Goal: Information Seeking & Learning: Learn about a topic

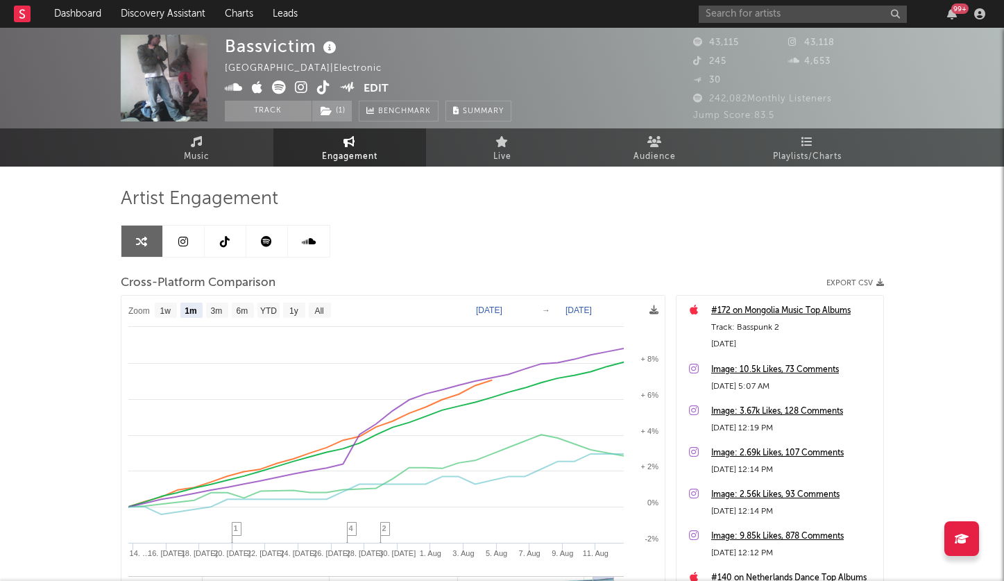
select select "1m"
click at [721, 6] on input "text" at bounding box center [803, 14] width 208 height 17
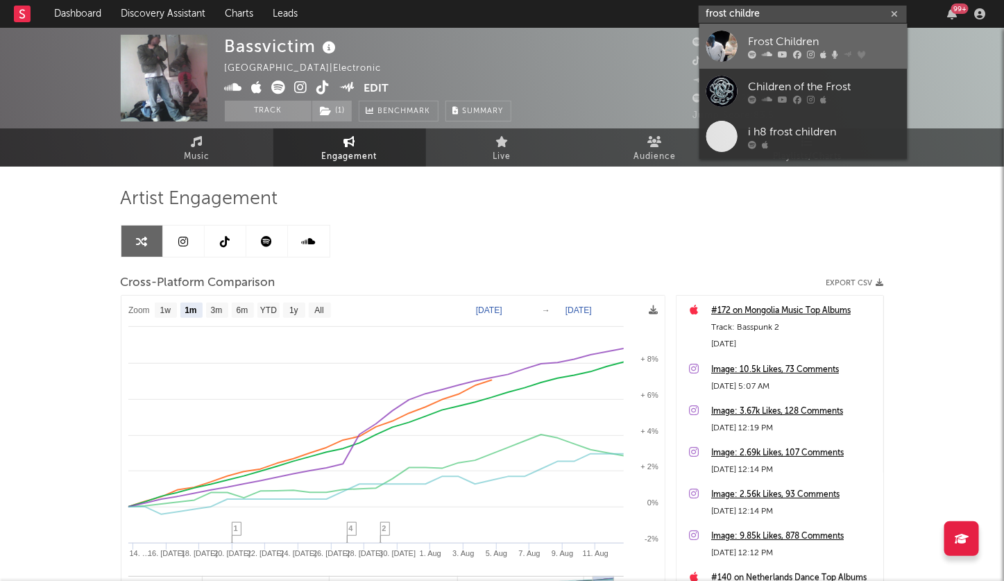
type input "frost childre"
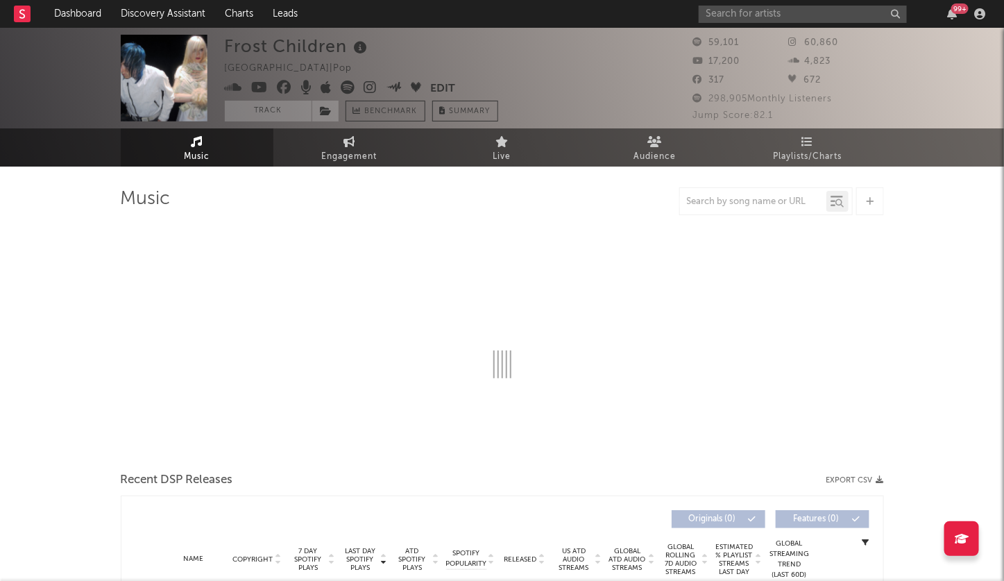
select select "6m"
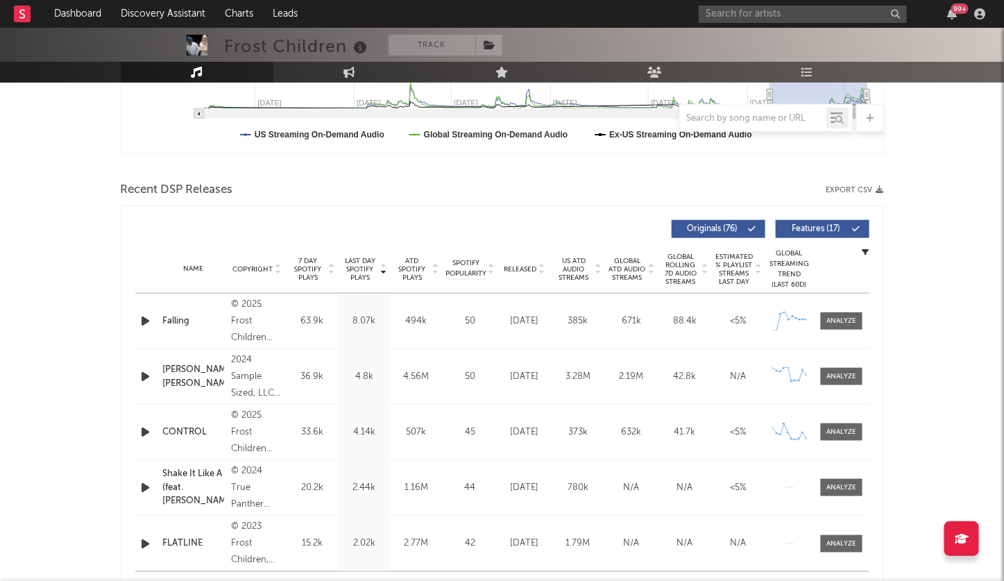
scroll to position [405, 0]
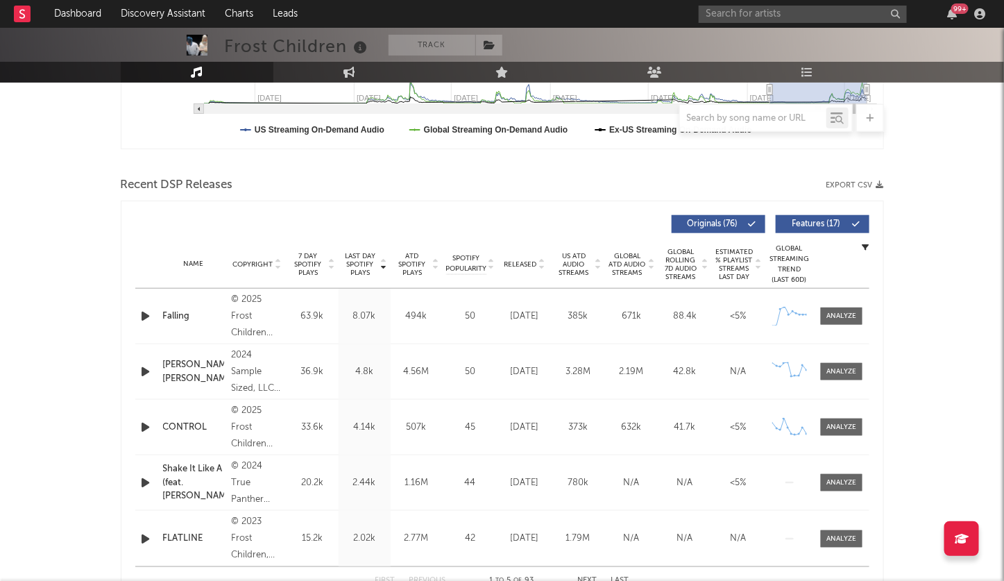
click at [545, 264] on icon at bounding box center [542, 267] width 7 height 6
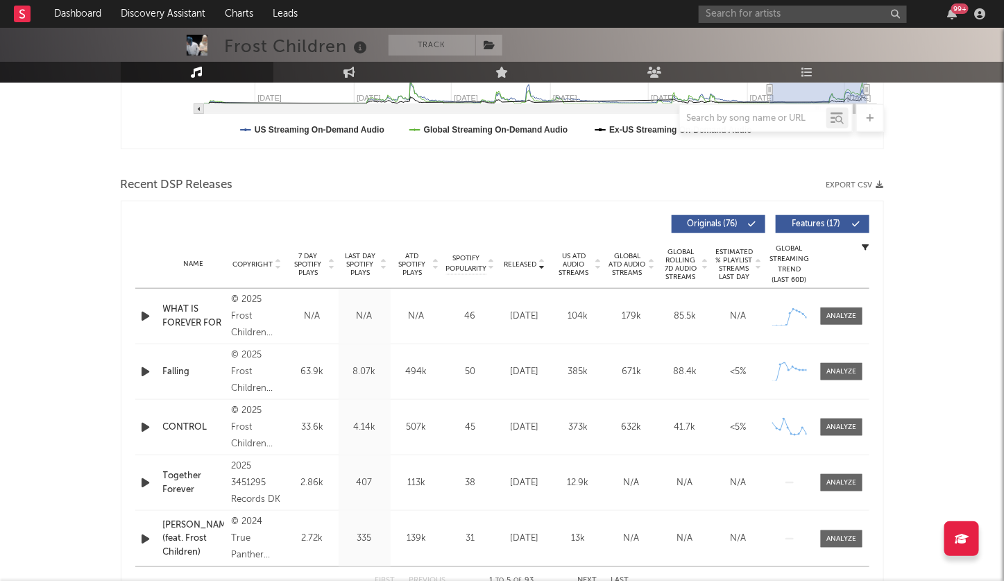
click at [545, 264] on icon at bounding box center [542, 267] width 7 height 6
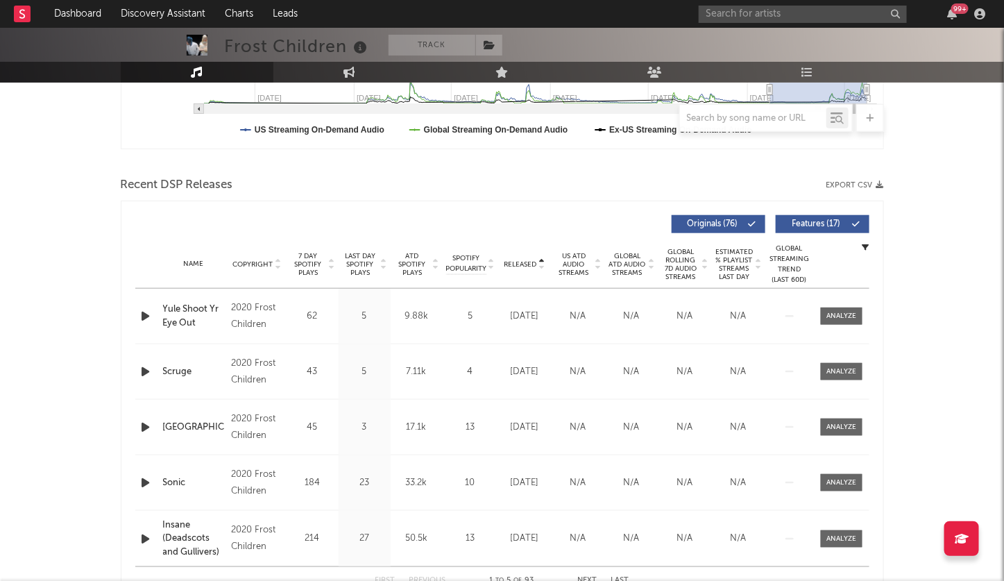
click at [545, 264] on icon at bounding box center [542, 267] width 7 height 6
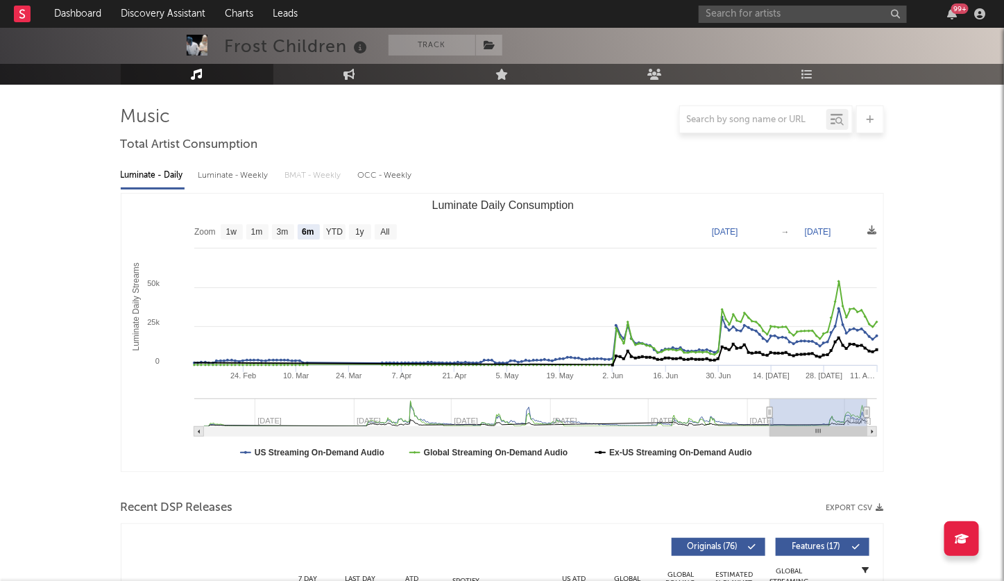
scroll to position [0, 0]
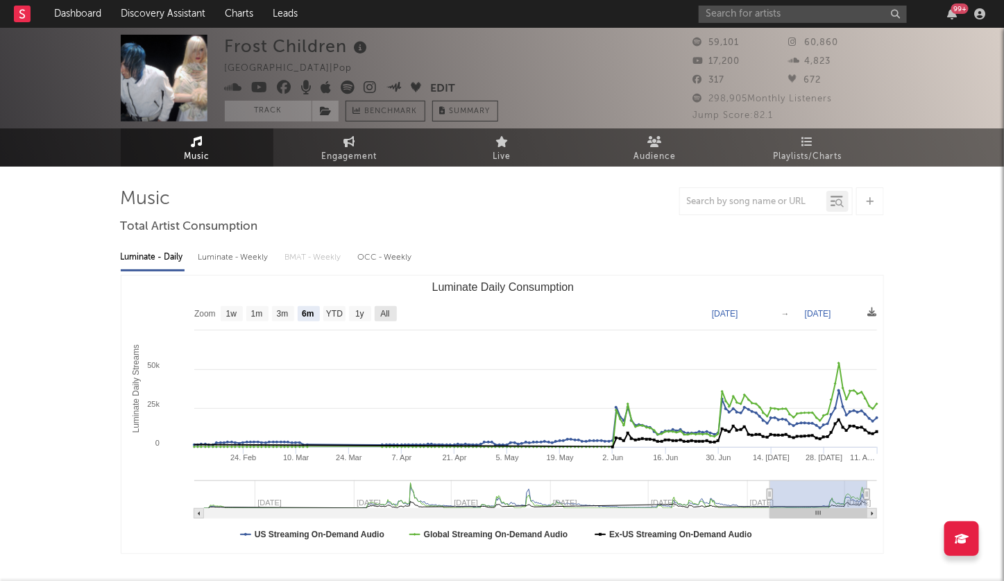
click at [387, 311] on text "All" at bounding box center [384, 315] width 9 height 10
select select "All"
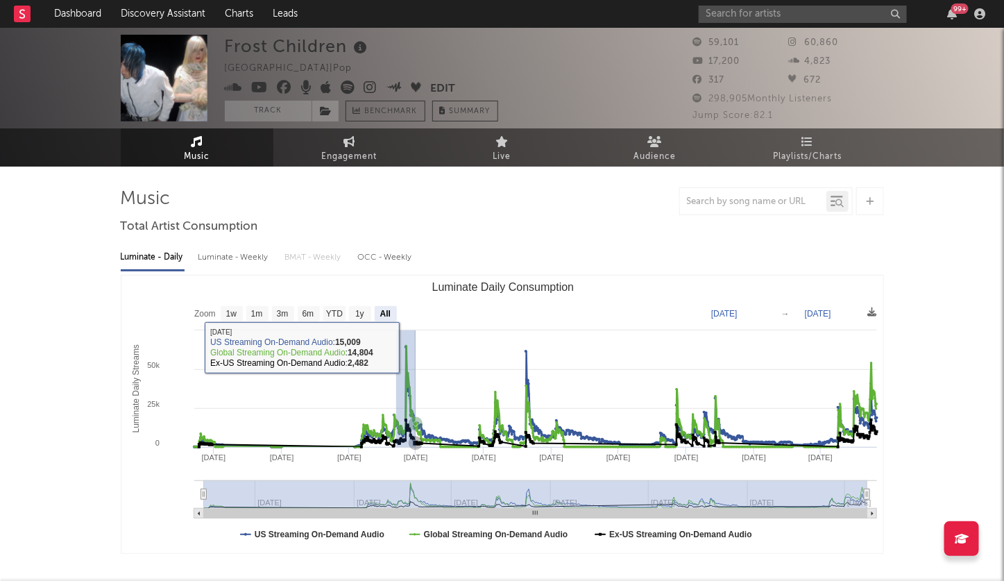
drag, startPoint x: 396, startPoint y: 347, endPoint x: 417, endPoint y: 347, distance: 21.5
type input "2023-03-26"
type input "2023-05-04"
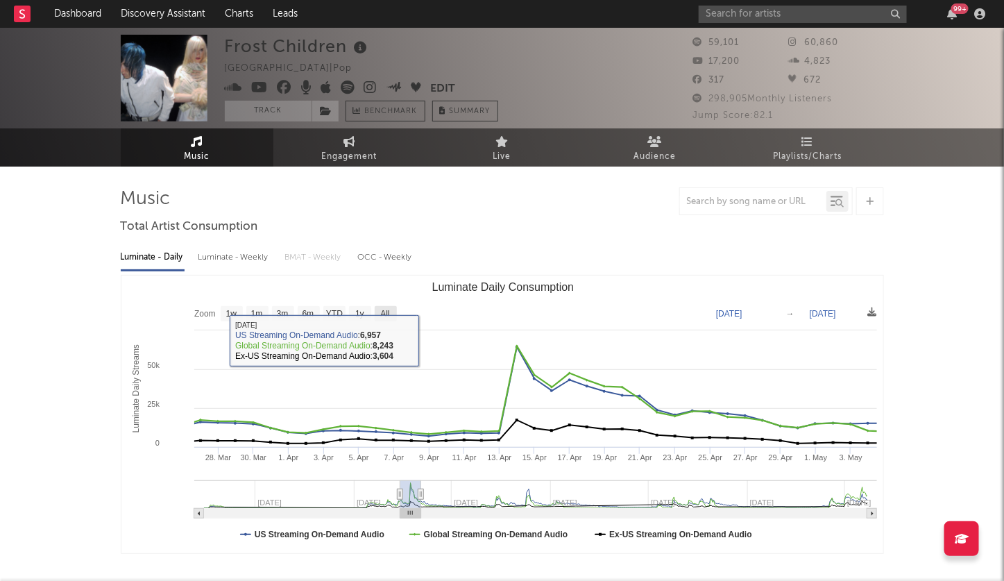
click at [392, 310] on rect "Luminate Daily Consumption" at bounding box center [386, 313] width 22 height 15
select select "All"
type input "2022-03-27"
type input "[DATE]"
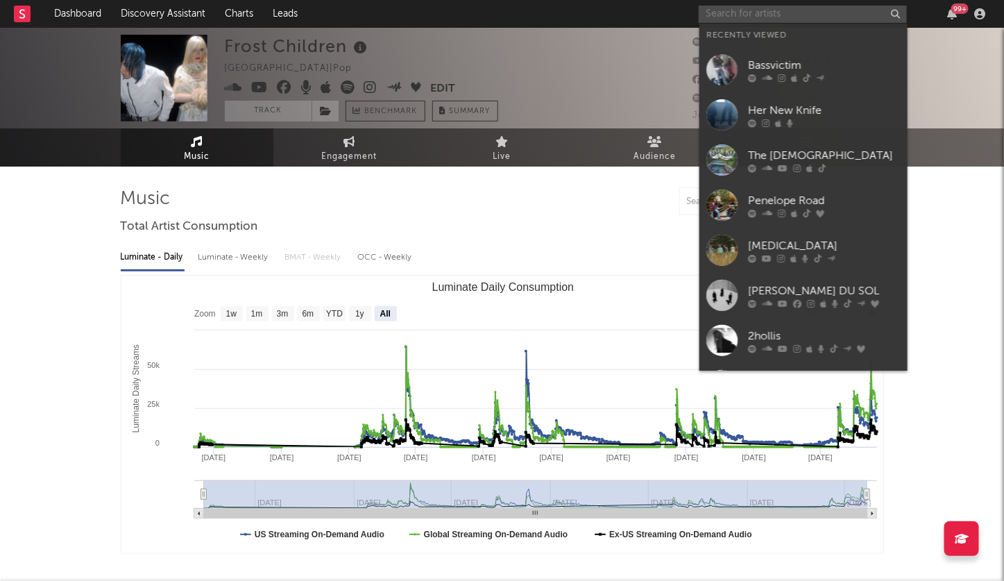
click at [784, 8] on input "text" at bounding box center [803, 14] width 208 height 17
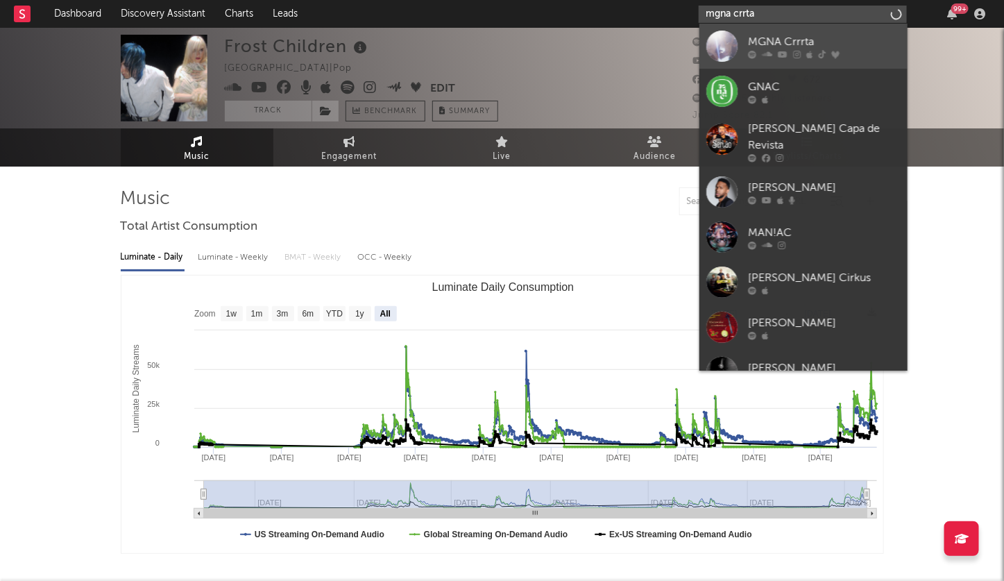
type input "mgna crrta"
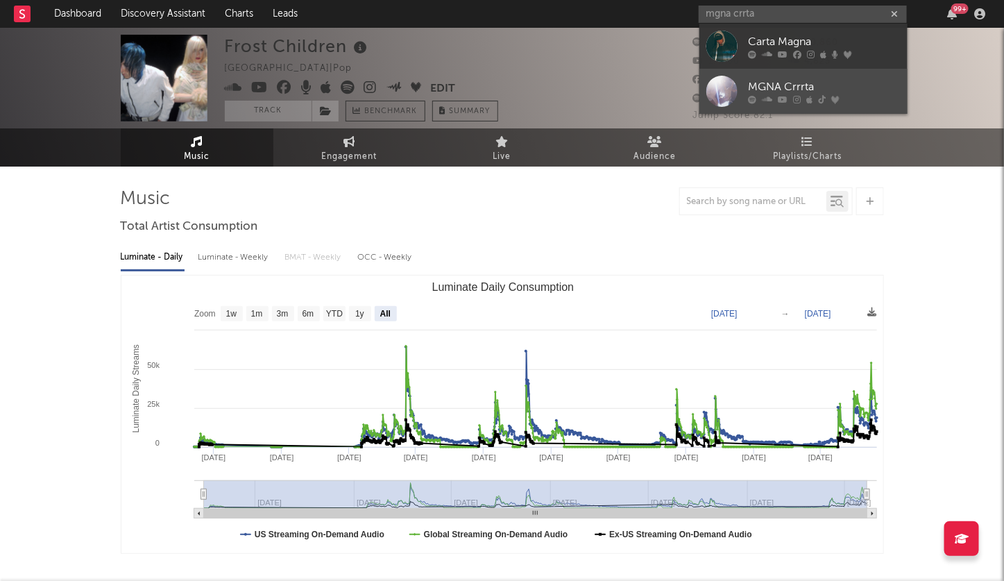
click at [759, 81] on div "MGNA Crrrta" at bounding box center [824, 86] width 153 height 17
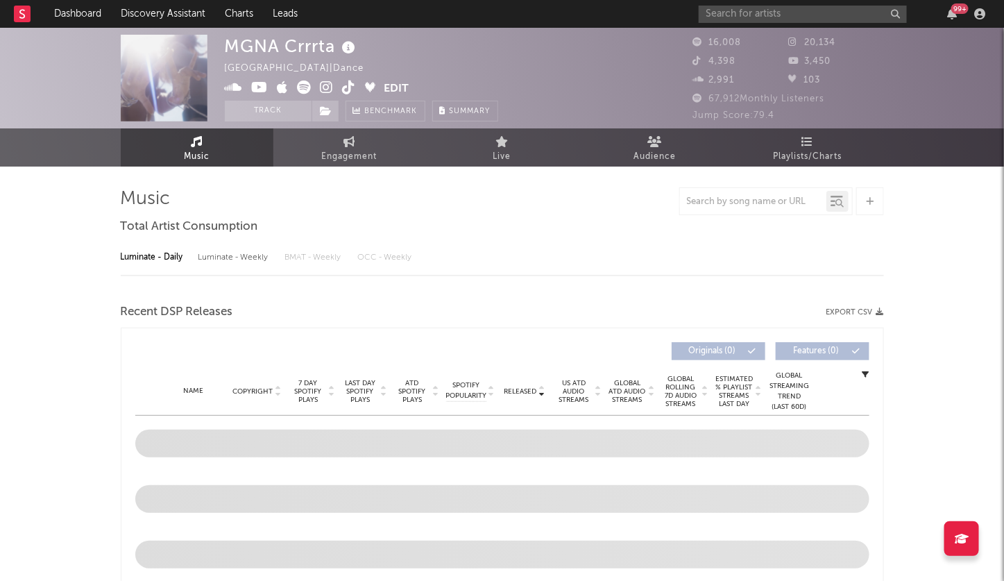
select select "6m"
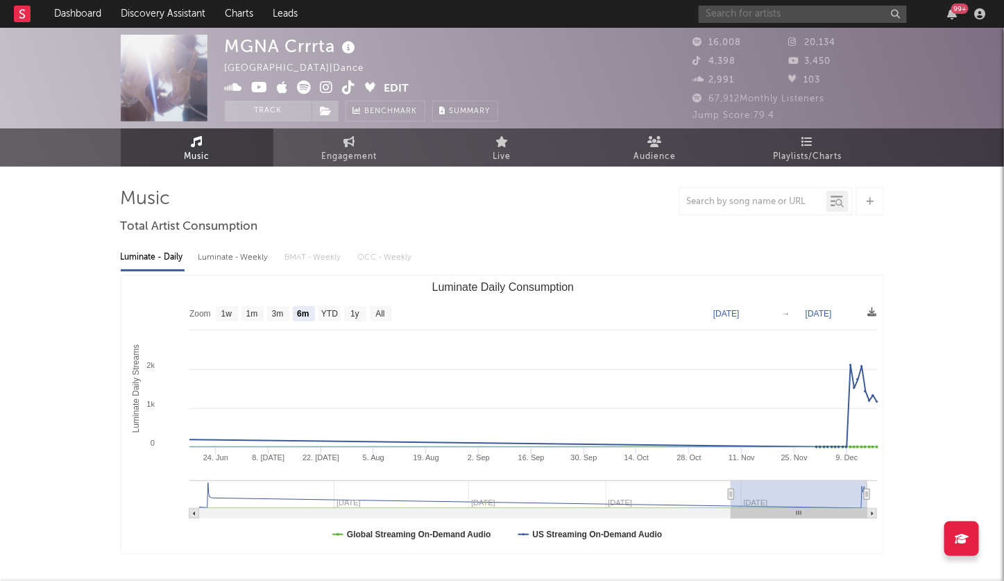
click at [779, 7] on input "text" at bounding box center [803, 14] width 208 height 17
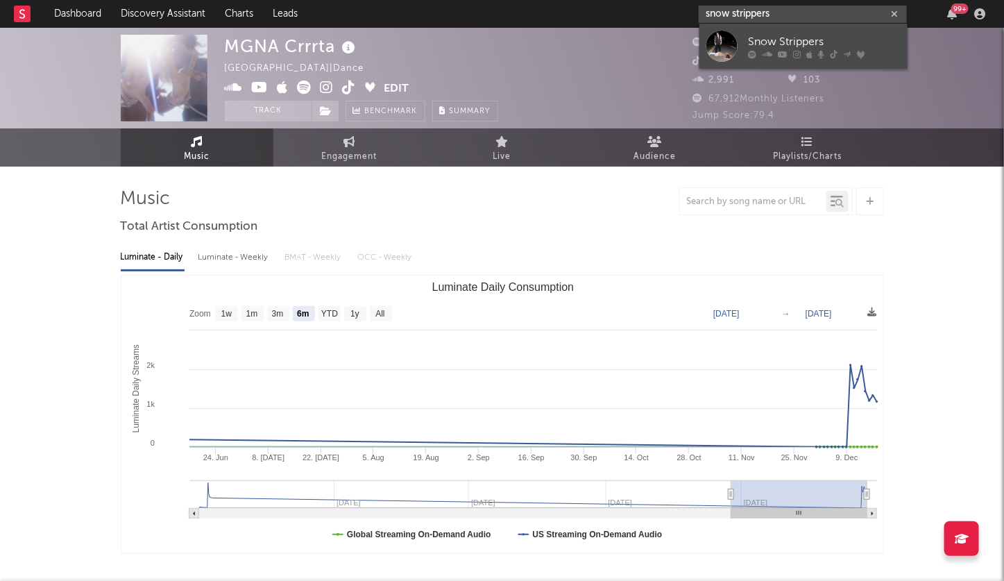
type input "snow strippers"
click at [788, 40] on div "Snow Strippers" at bounding box center [824, 41] width 153 height 17
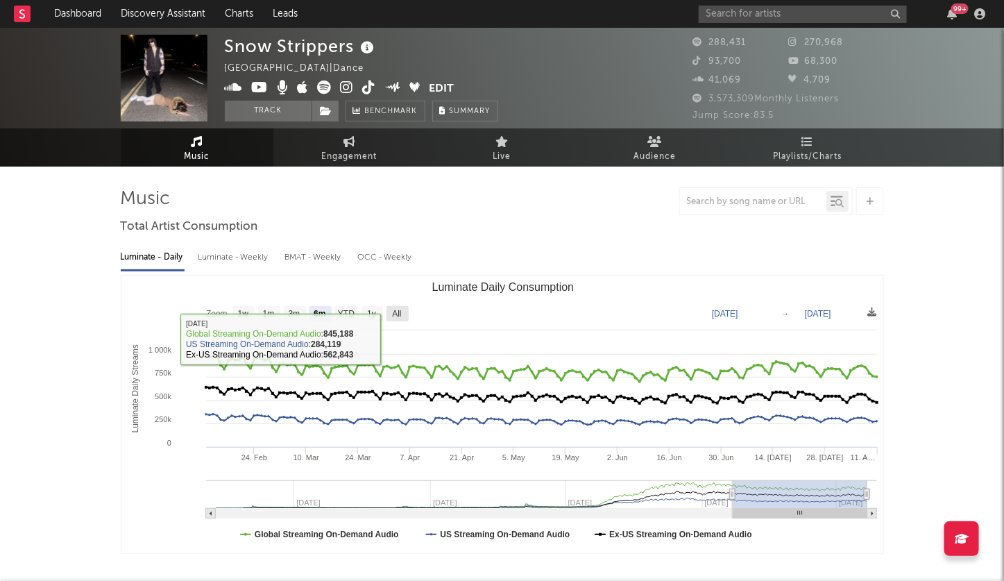
click at [404, 316] on rect "Luminate Daily Consumption" at bounding box center [398, 313] width 22 height 15
select select "All"
type input "2023-03-17"
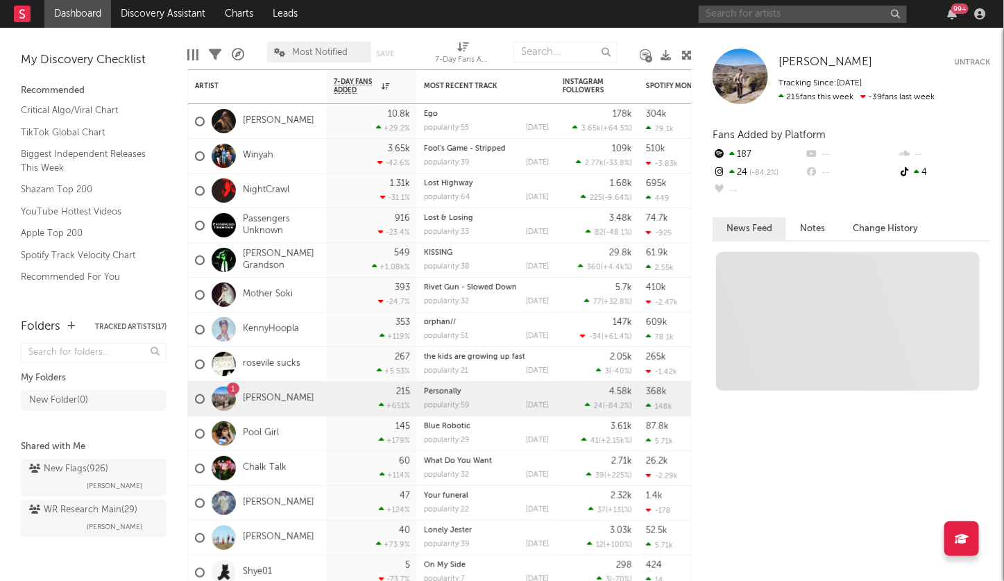
click at [723, 19] on input "text" at bounding box center [803, 14] width 208 height 17
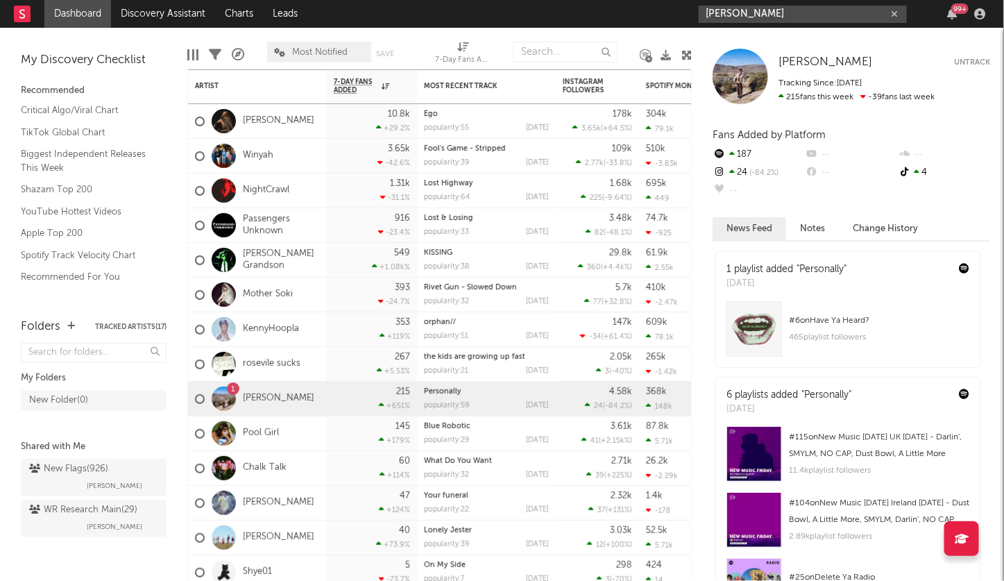
click at [754, 14] on input "nate sib" at bounding box center [803, 14] width 208 height 17
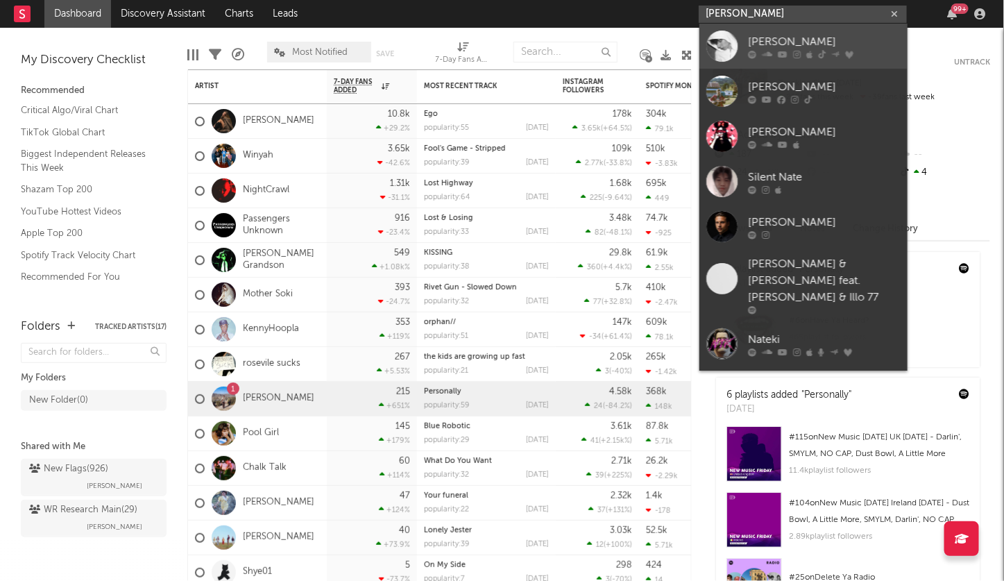
type input "nate sib"
click at [756, 53] on div at bounding box center [824, 54] width 153 height 8
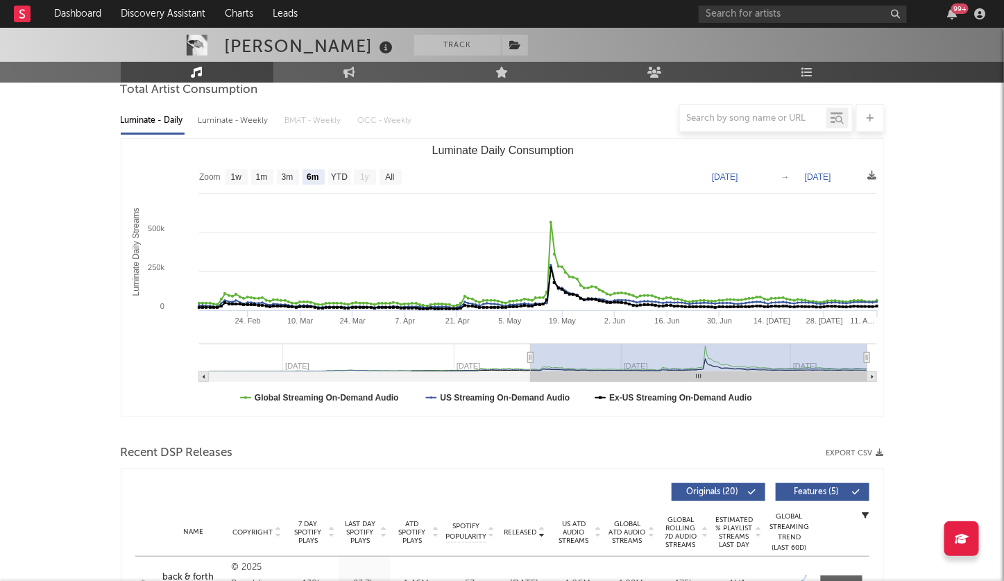
scroll to position [87, 0]
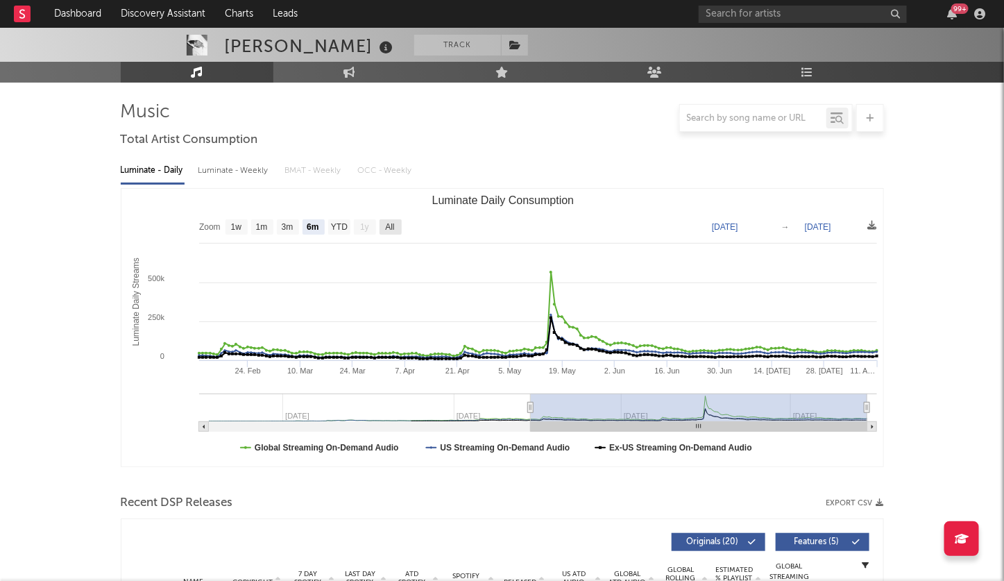
click at [394, 225] on text "All" at bounding box center [389, 228] width 9 height 10
select select "All"
type input "2024-08-22"
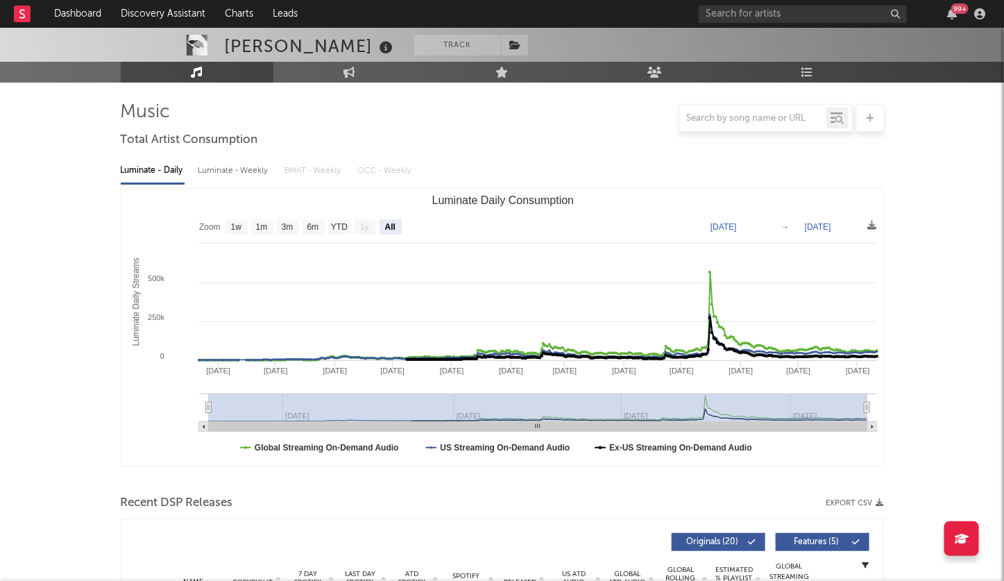
scroll to position [0, 0]
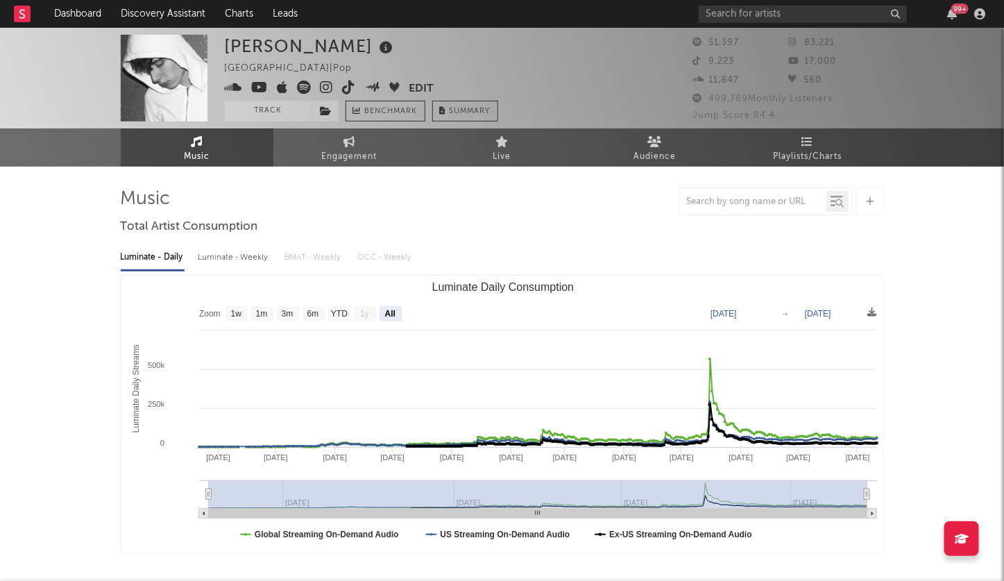
click at [323, 83] on icon at bounding box center [327, 88] width 13 height 14
click at [169, 11] on link "Discovery Assistant" at bounding box center [163, 14] width 104 height 28
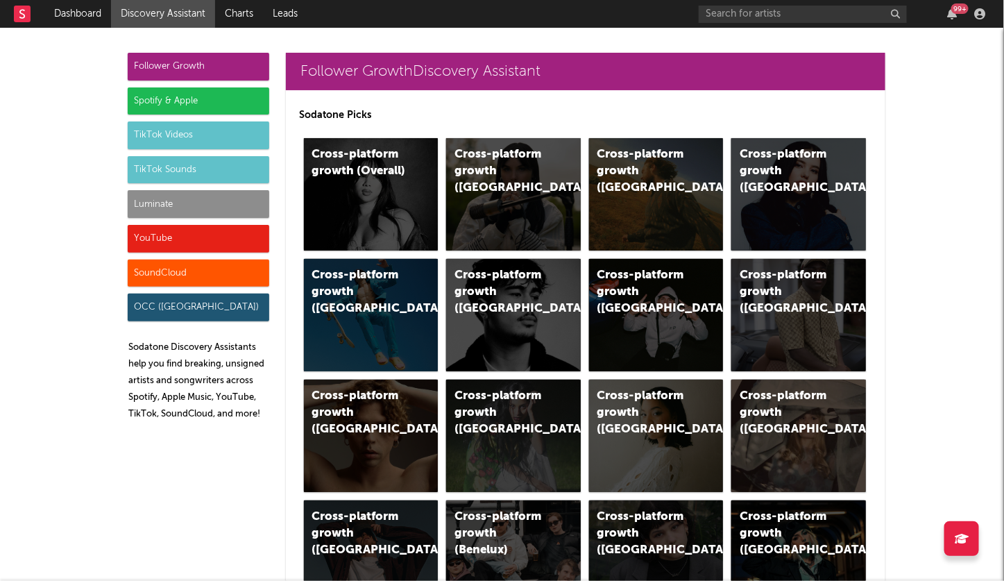
click at [171, 201] on div "Luminate" at bounding box center [199, 204] width 142 height 28
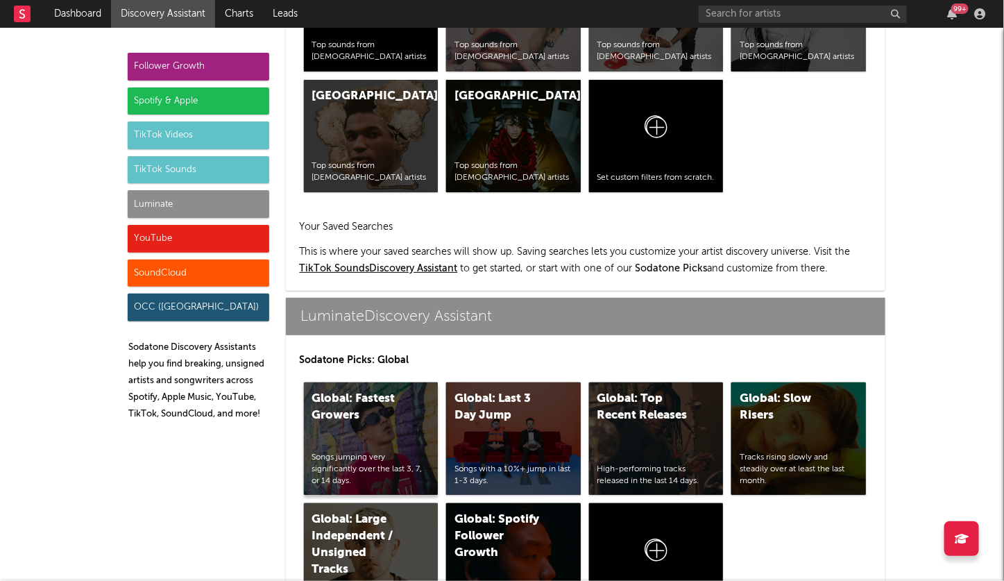
scroll to position [6078, 0]
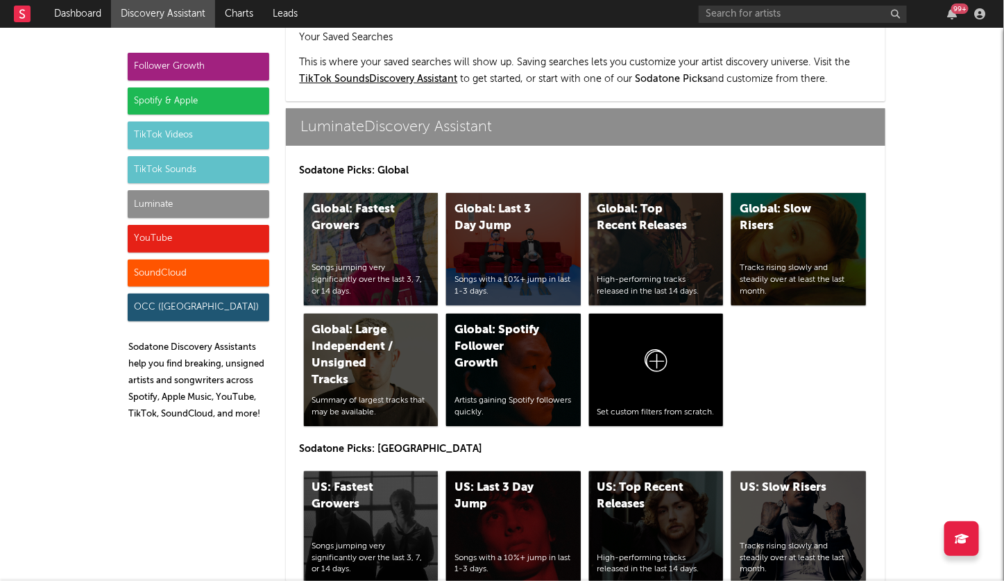
click at [372, 480] on div "US: Fastest Growers" at bounding box center [359, 496] width 94 height 33
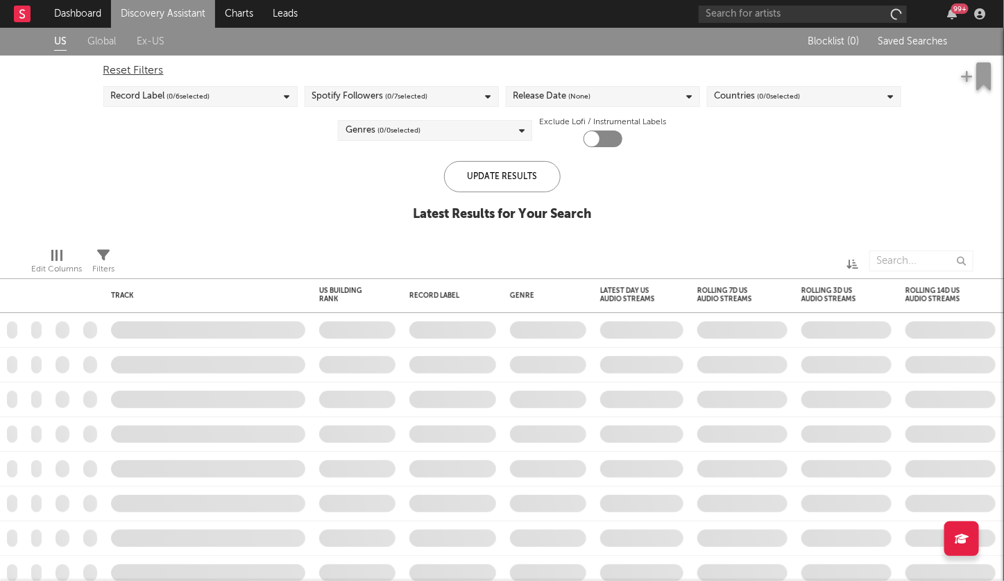
checkbox input "true"
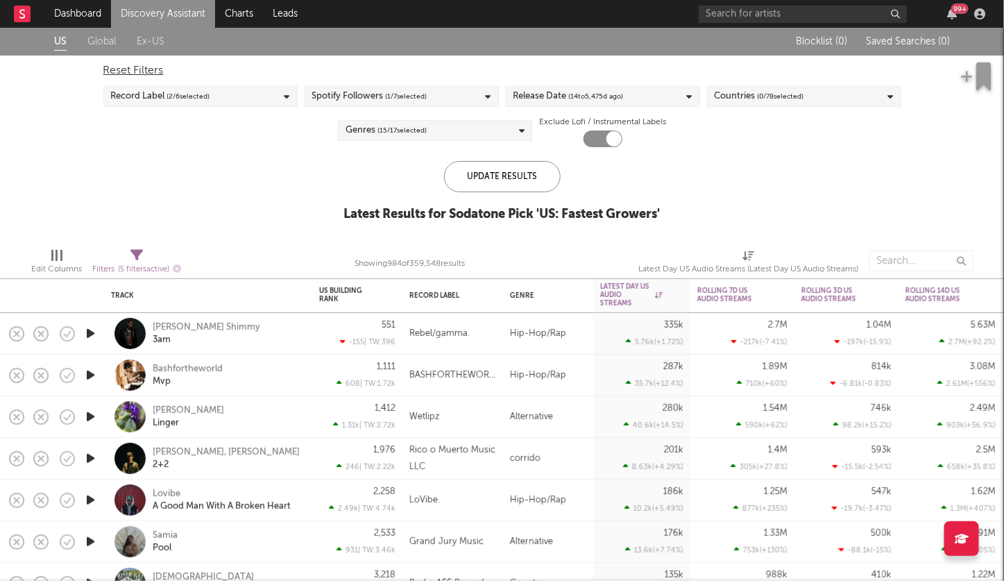
click at [551, 94] on div "Release Date ( 14 to 5,475 d ago)" at bounding box center [569, 96] width 110 height 17
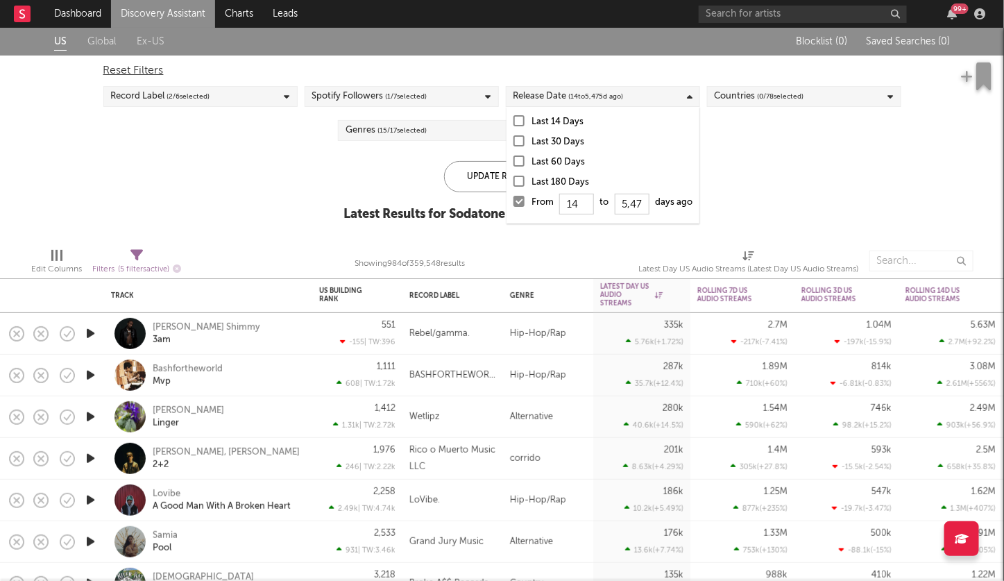
click at [515, 121] on div at bounding box center [519, 120] width 11 height 11
click at [514, 121] on input "Last 14 Days" at bounding box center [514, 122] width 0 height 17
click at [473, 182] on div "Update Results" at bounding box center [502, 176] width 117 height 31
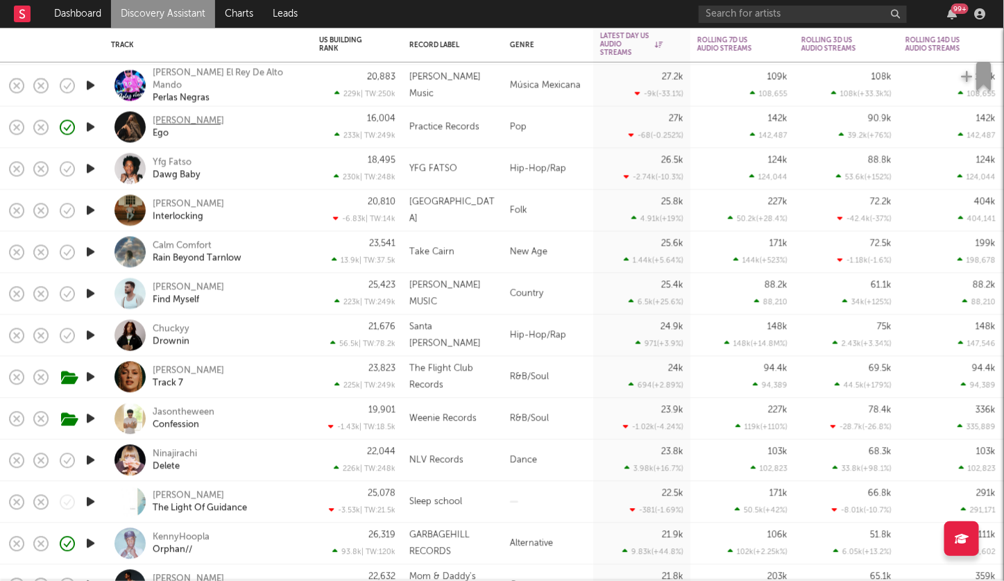
click at [184, 119] on div "[PERSON_NAME]" at bounding box center [188, 121] width 71 height 12
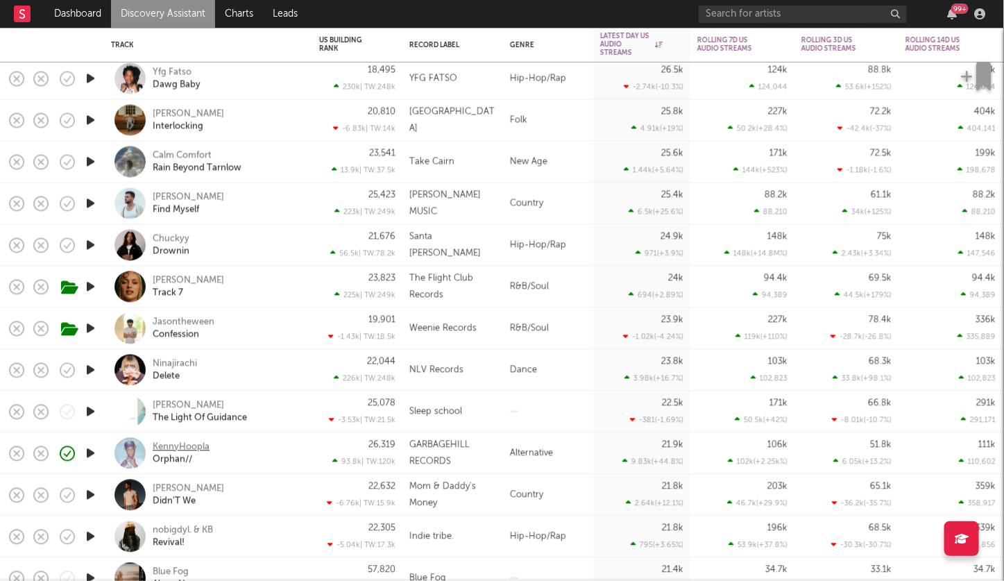
click at [189, 442] on div "KennyHoopla" at bounding box center [181, 447] width 57 height 12
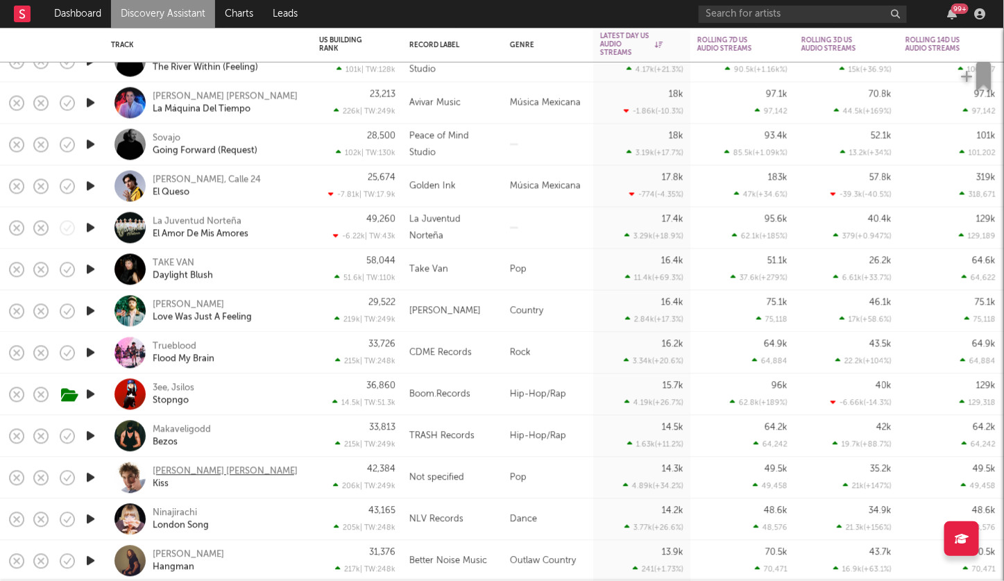
click at [193, 469] on div "[PERSON_NAME] [PERSON_NAME]" at bounding box center [225, 471] width 145 height 12
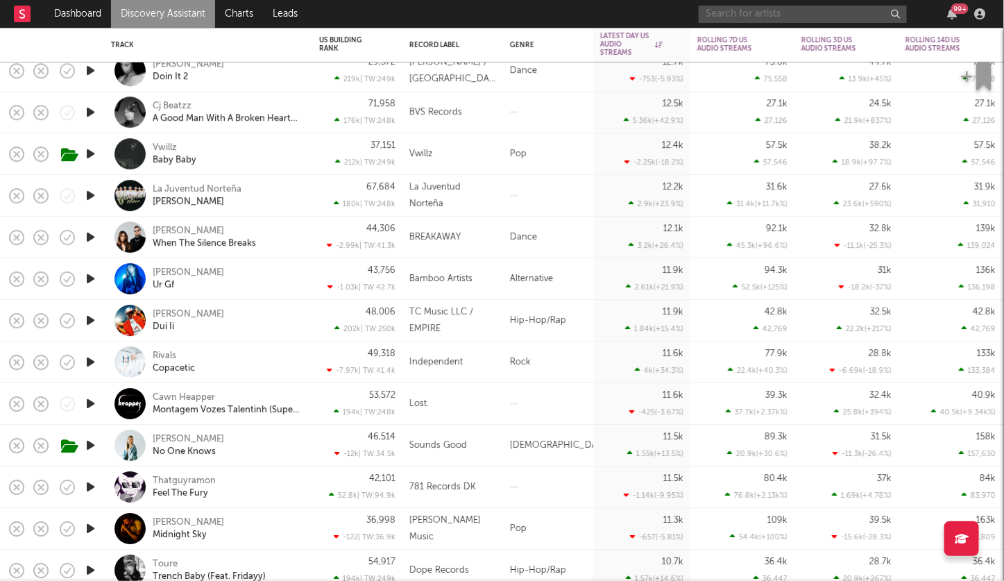
click at [750, 14] on input "text" at bounding box center [803, 14] width 208 height 17
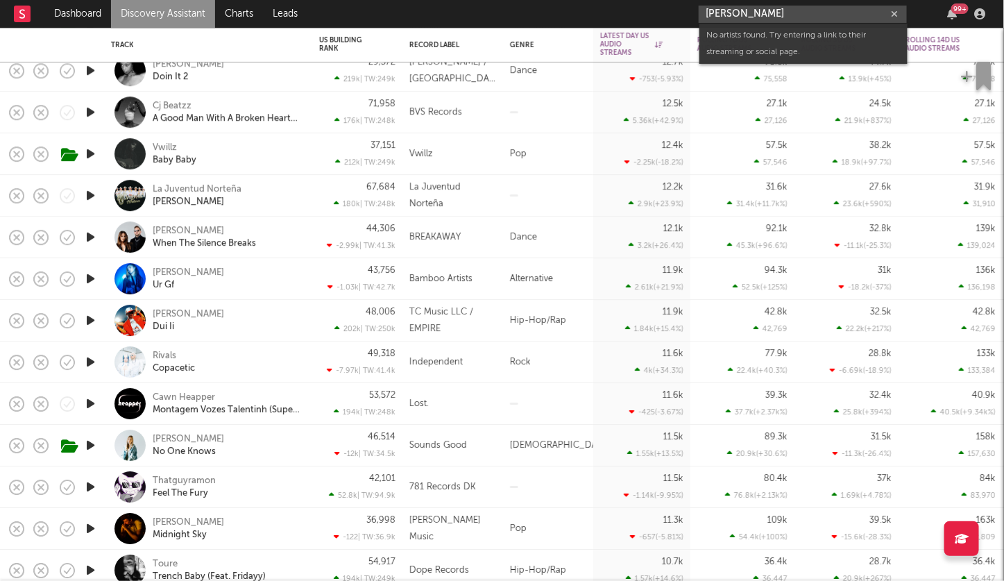
click at [782, 9] on input "gavin copeland" at bounding box center [803, 14] width 208 height 17
paste input "https://open.spotify.com/artist/6knNzJpx72u6cIwnjXCCTT?si=x4k4sKz-QfGPl8AhFIEDCA"
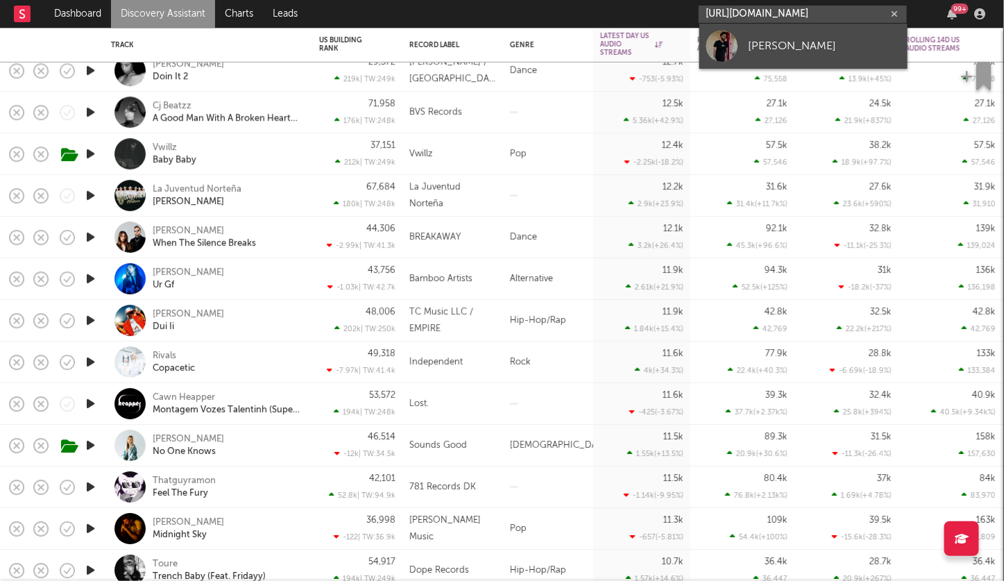
type input "https://open.spotify.com/artist/6knNzJpx72u6cIwnjXCCTT?si=x4k4sKz-QfGPl8AhFIEDCA"
click at [777, 40] on div "Gavin Copeland" at bounding box center [824, 45] width 153 height 17
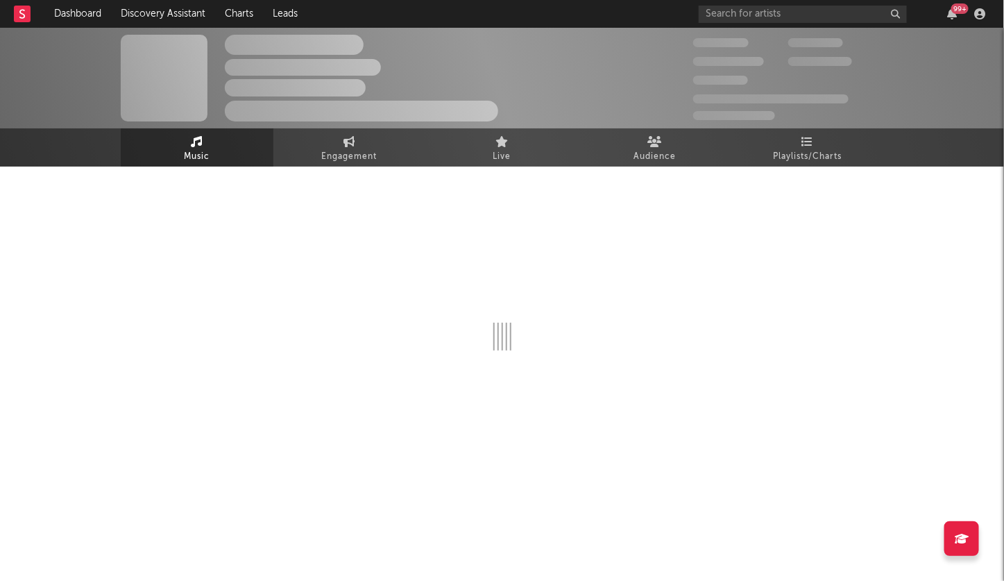
select select "1w"
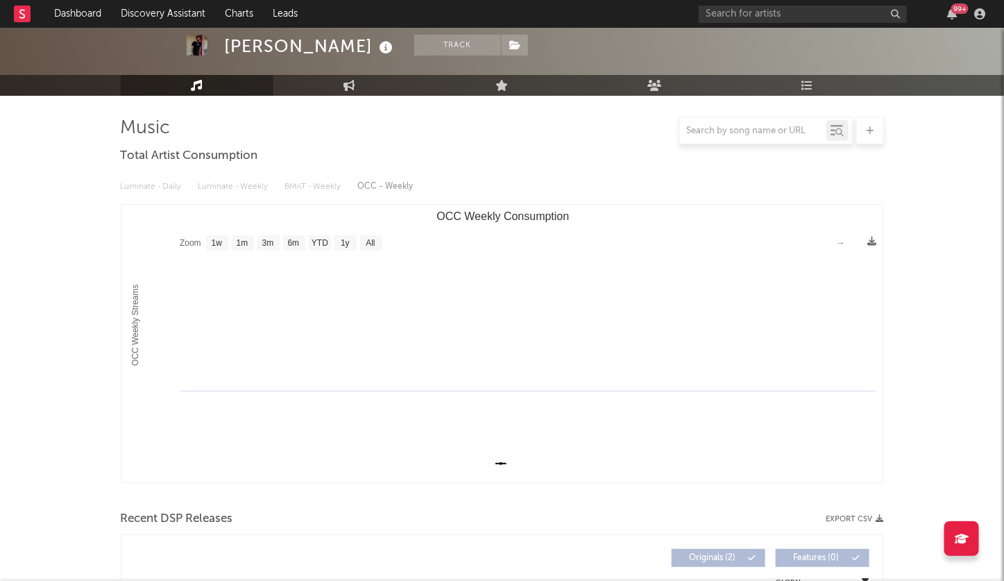
scroll to position [323, 0]
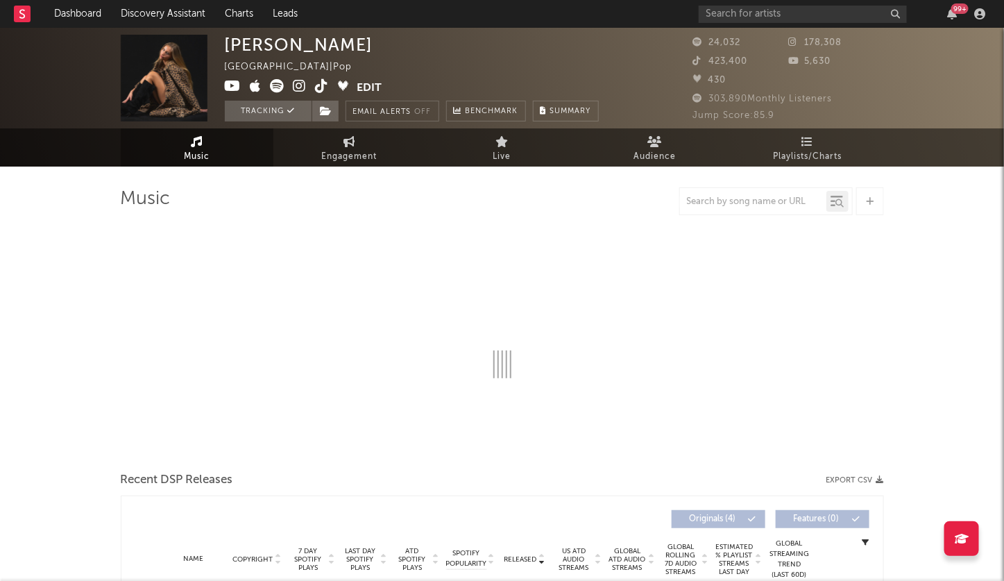
select select "6m"
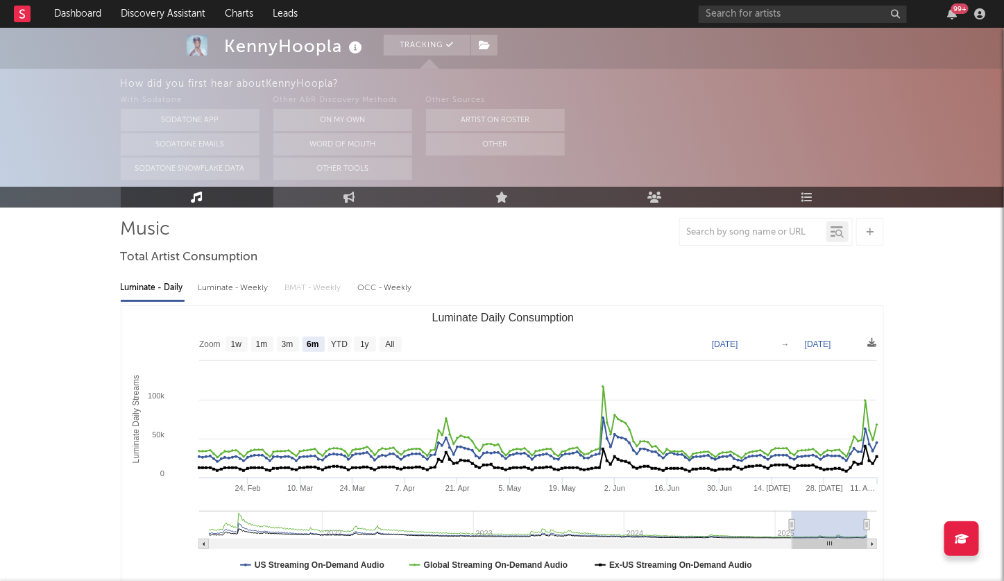
scroll to position [95, 0]
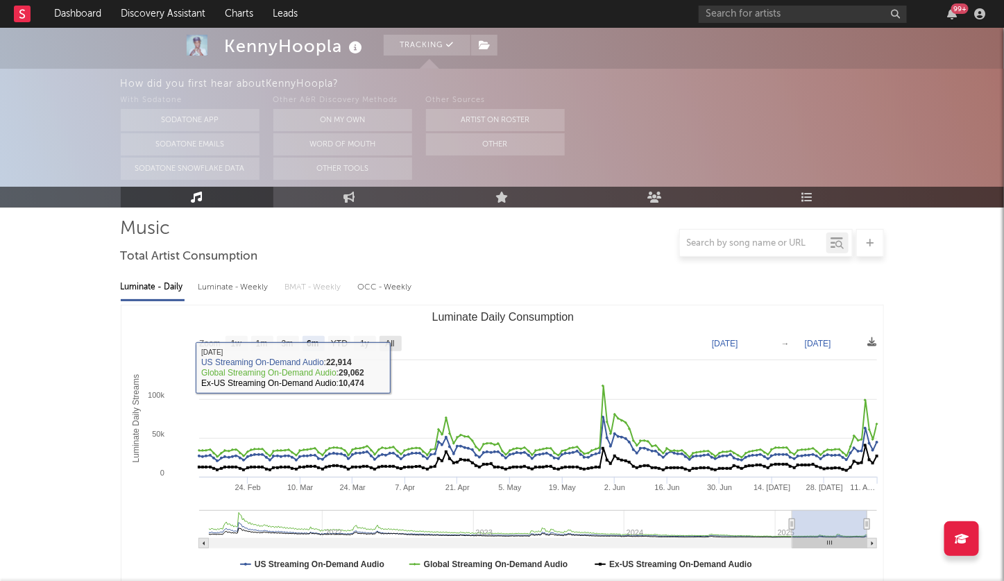
click at [391, 341] on text "All" at bounding box center [389, 344] width 9 height 10
select select "All"
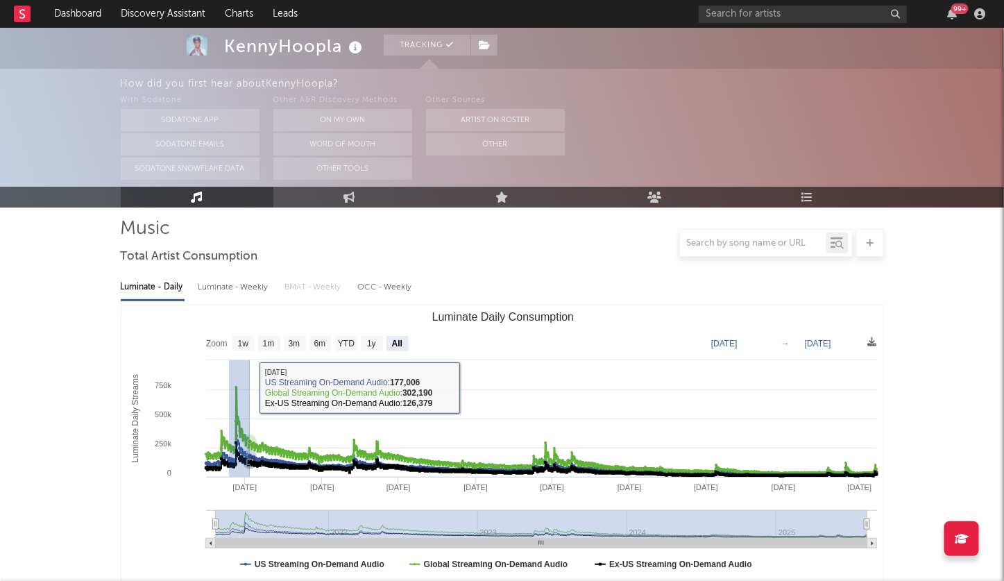
drag, startPoint x: 228, startPoint y: 385, endPoint x: 249, endPoint y: 387, distance: 20.9
click at [249, 387] on icon "Created with Highcharts 10.3.3 Luminate Daily Streams Luminate Daily Consumptio…" at bounding box center [502, 444] width 763 height 278
type input "2021-05-24"
type input "2021-07-12"
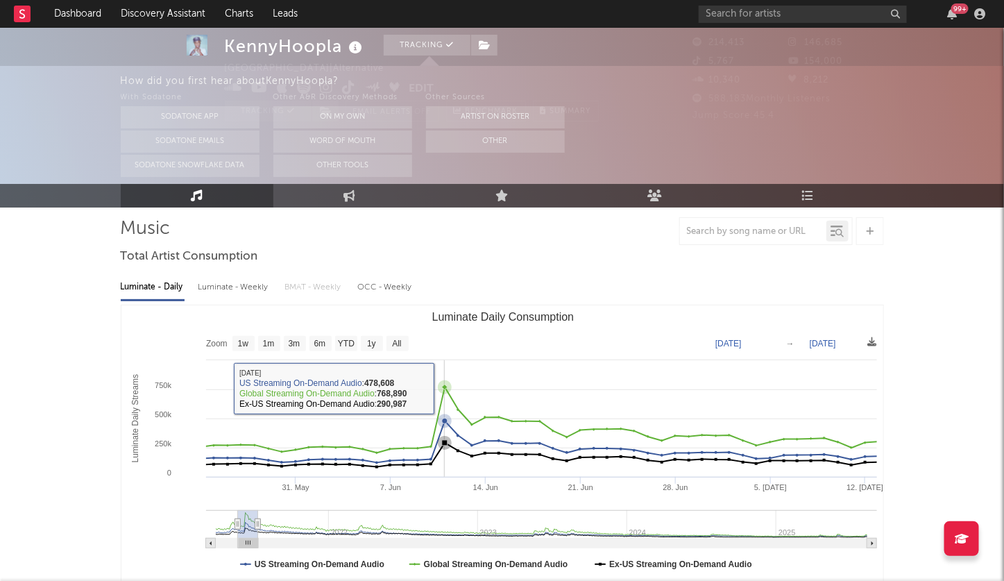
scroll to position [0, 0]
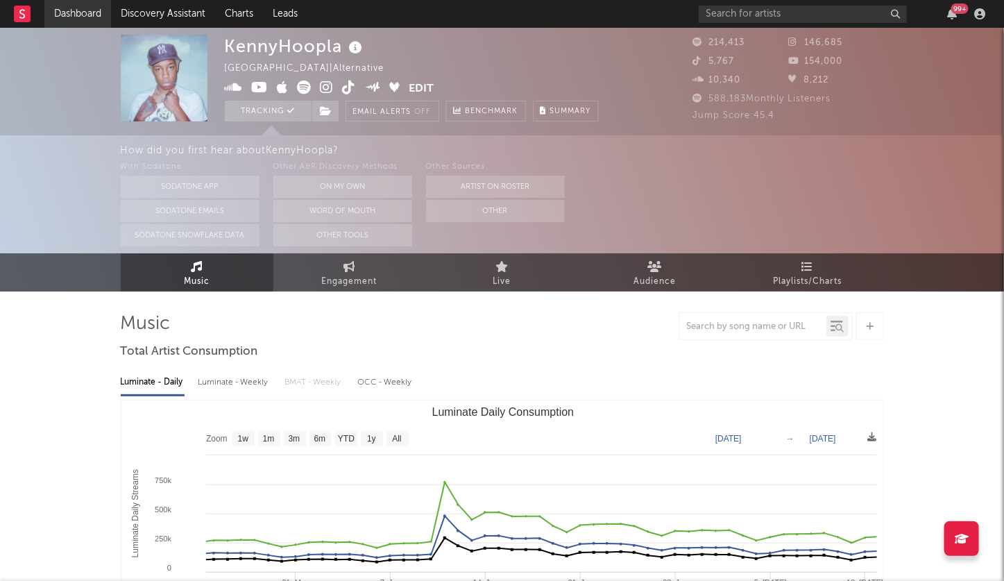
click at [81, 8] on link "Dashboard" at bounding box center [77, 14] width 67 height 28
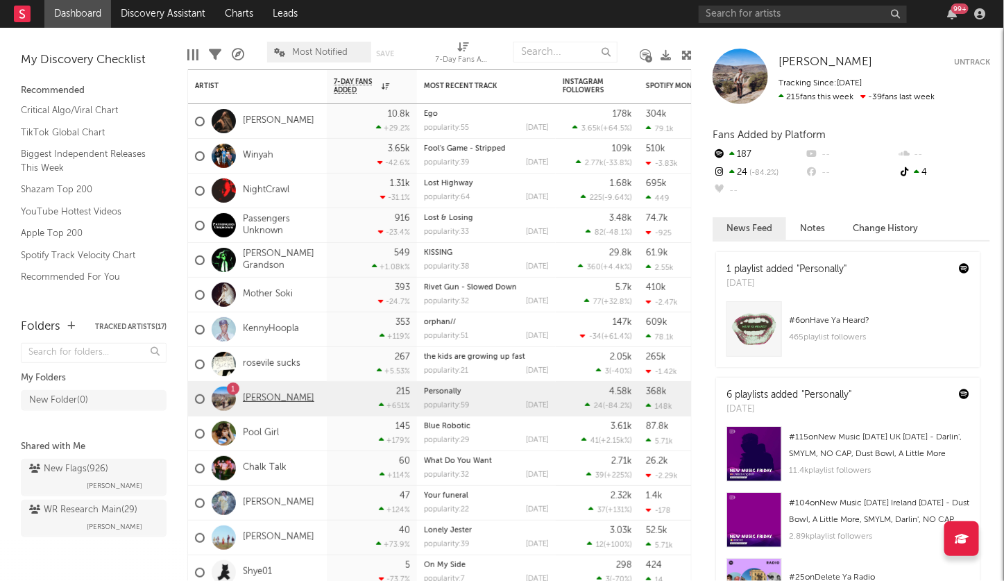
click at [269, 399] on link "[PERSON_NAME]" at bounding box center [278, 399] width 71 height 12
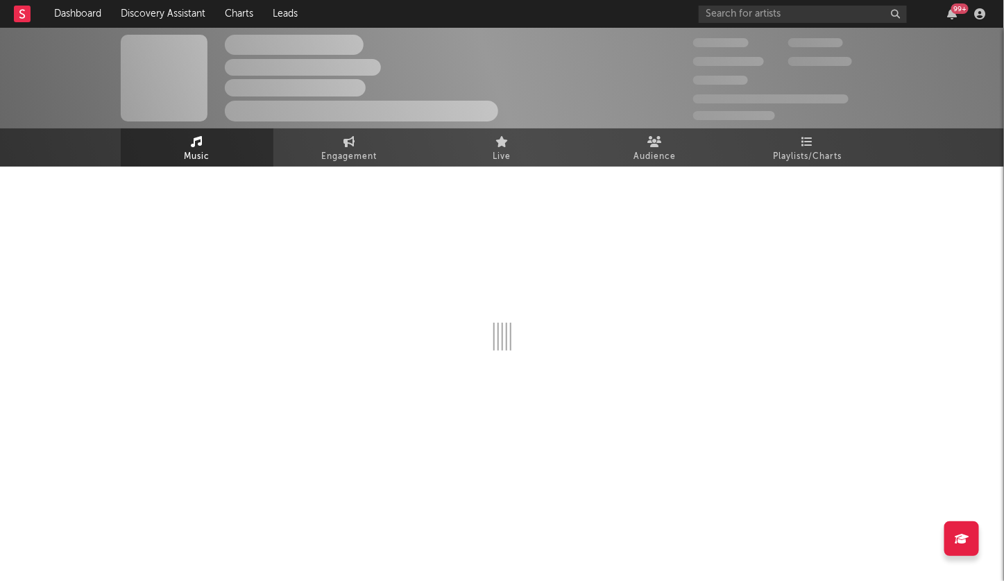
select select "1w"
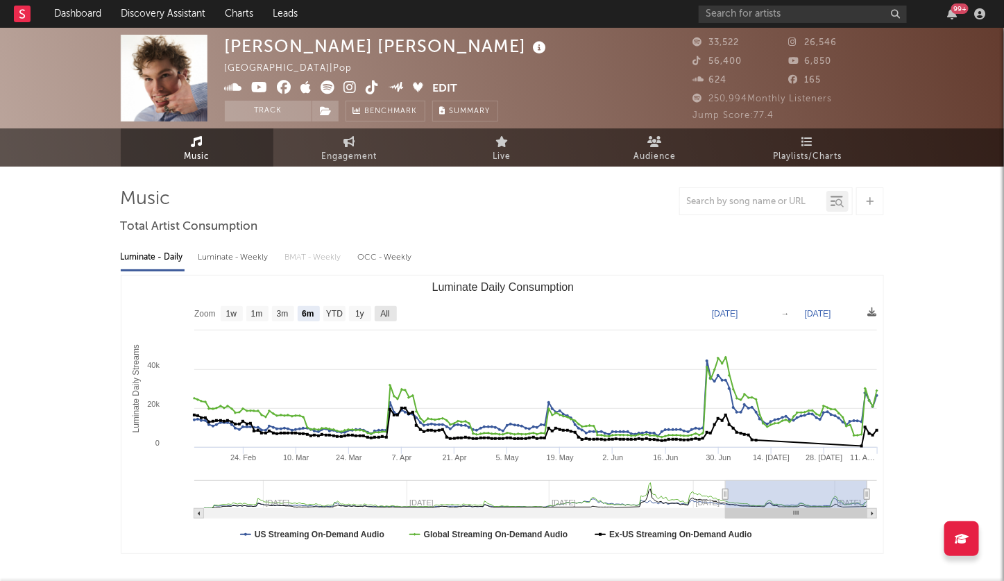
click at [386, 319] on rect "Luminate Daily Consumption" at bounding box center [386, 313] width 22 height 15
select select "All"
type input "[DATE]"
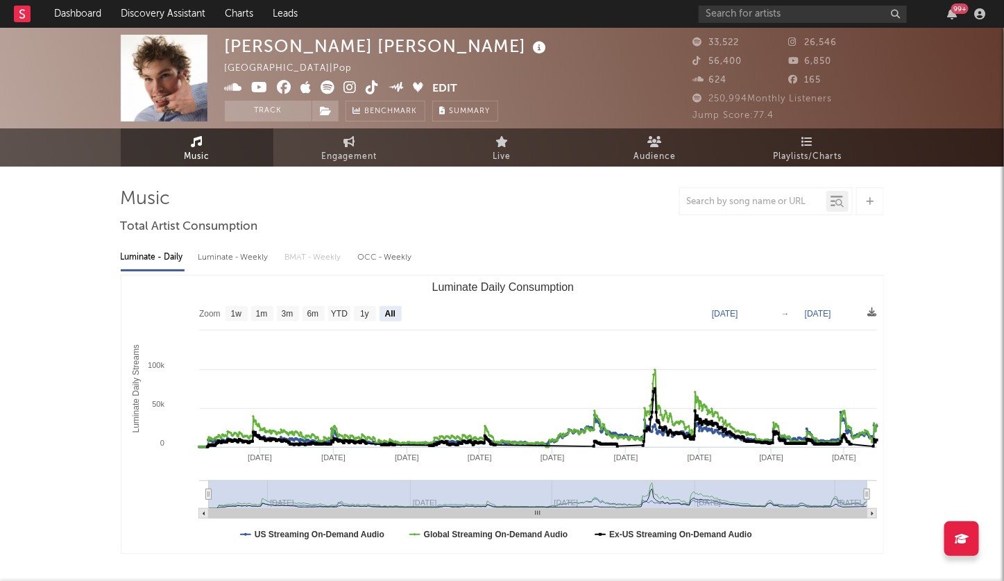
click at [346, 87] on icon at bounding box center [350, 88] width 13 height 14
